Goal: Complete application form

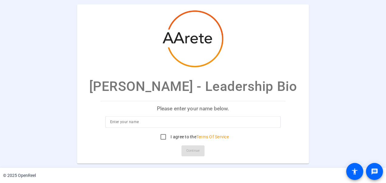
click at [144, 120] on input at bounding box center [193, 121] width 166 height 7
type input "[PERSON_NAME]"
click at [164, 138] on input "I agree to the Terms Of Service" at bounding box center [163, 136] width 12 height 12
checkbox input "true"
click at [188, 149] on span "Continue" at bounding box center [192, 150] width 13 height 9
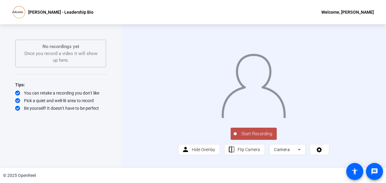
scroll to position [14, 0]
click at [299, 153] on icon at bounding box center [299, 149] width 7 height 7
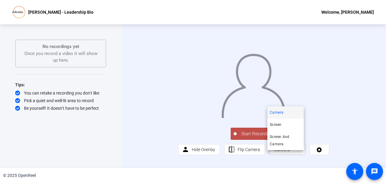
click at [319, 155] on div at bounding box center [193, 91] width 386 height 183
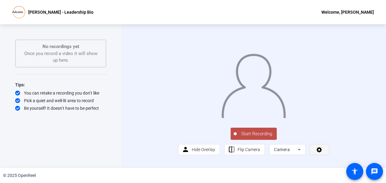
click at [322, 155] on span at bounding box center [319, 149] width 19 height 15
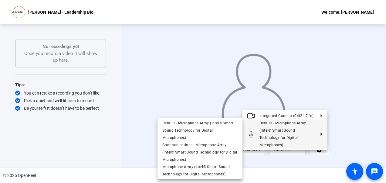
click at [349, 141] on div at bounding box center [193, 91] width 386 height 183
